Goal: Task Accomplishment & Management: Use online tool/utility

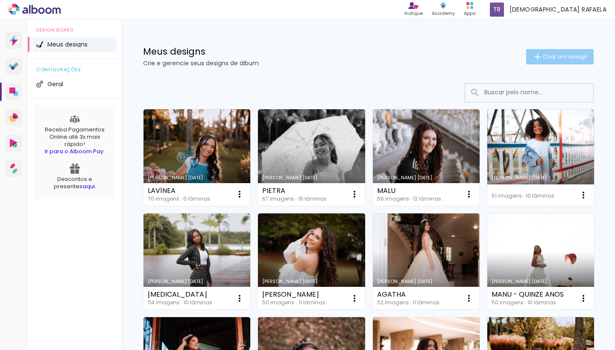
click at [538, 53] on iron-icon at bounding box center [538, 57] width 10 height 10
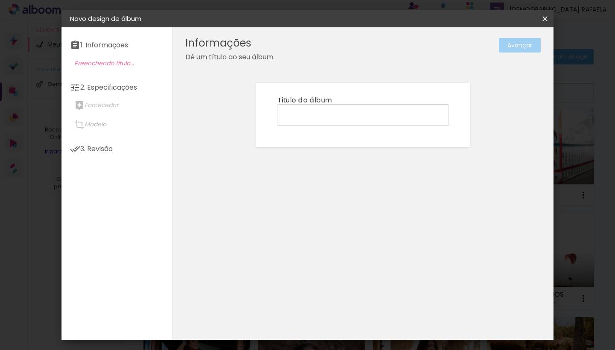
click at [306, 111] on input at bounding box center [363, 114] width 165 height 13
type input "ANNY"
click at [0, 0] on slot "Avançar" at bounding box center [0, 0] width 0 height 0
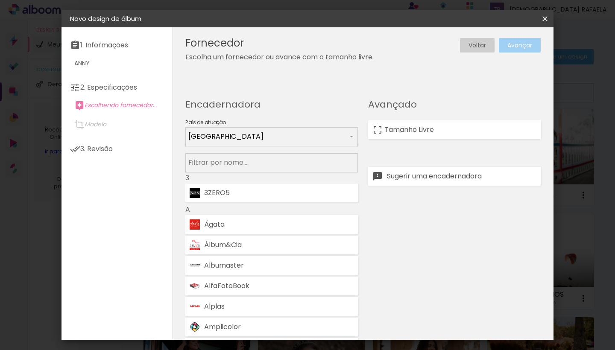
click at [250, 159] on input at bounding box center [271, 162] width 167 height 11
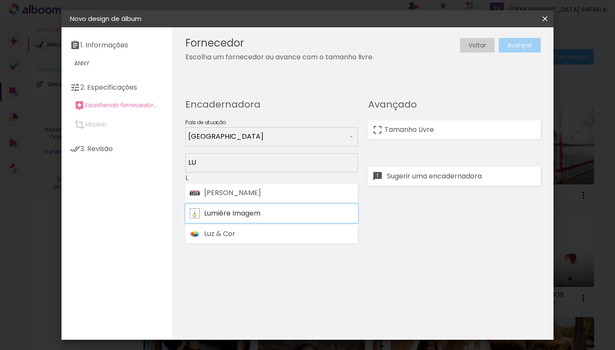
type input "LU"
type paper-input "LU"
click at [239, 211] on div "Lumière Imagem" at bounding box center [279, 213] width 150 height 7
click at [0, 0] on slot "Avançar" at bounding box center [0, 0] width 0 height 0
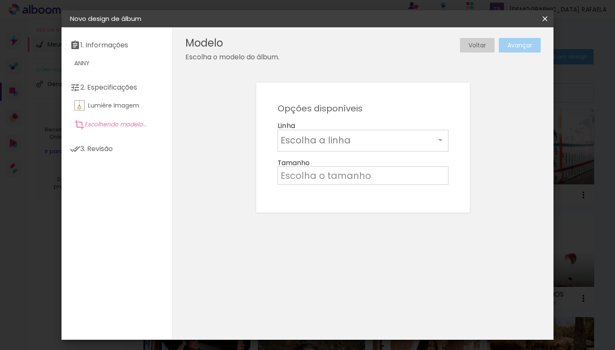
click at [334, 140] on input "text" at bounding box center [358, 140] width 155 height 13
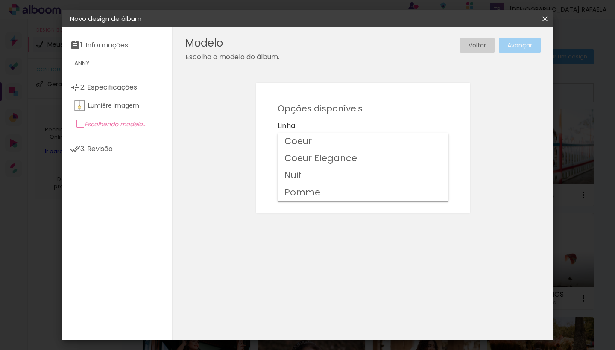
click at [314, 171] on paper-item "Nuit" at bounding box center [363, 175] width 171 height 17
type input "Nuit"
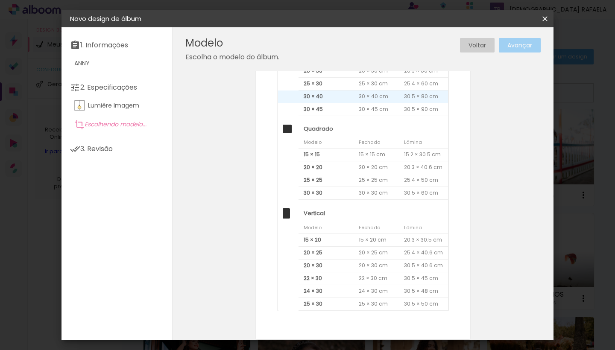
scroll to position [173, 0]
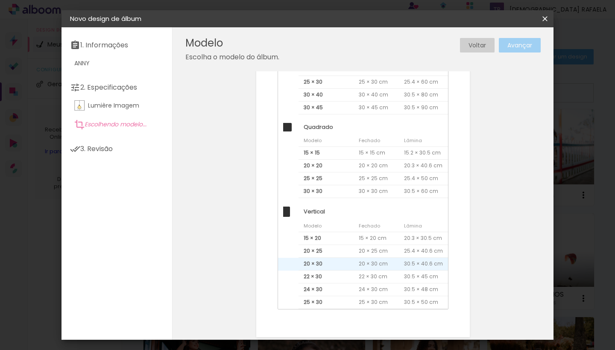
click at [314, 264] on span "20 × 30" at bounding box center [326, 264] width 55 height 13
click at [0, 0] on slot "Avançar" at bounding box center [0, 0] width 0 height 0
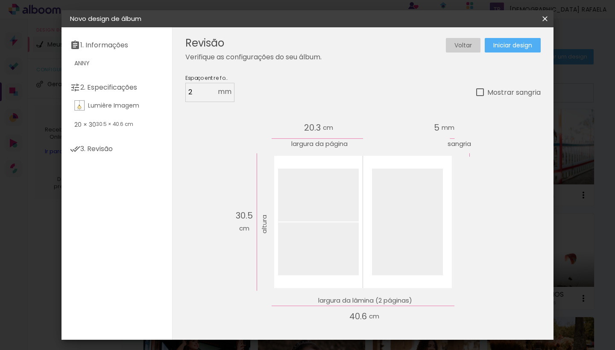
click at [500, 44] on span "Iniciar design" at bounding box center [512, 45] width 39 height 6
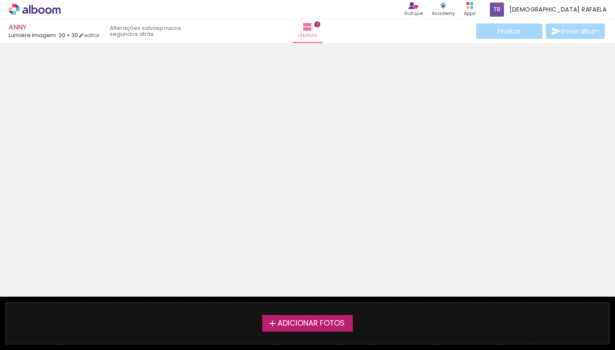
click at [281, 322] on span "Adicionar Fotos" at bounding box center [311, 324] width 67 height 8
click at [0, 0] on input "file" at bounding box center [0, 0] width 0 height 0
